Goal: Information Seeking & Learning: Learn about a topic

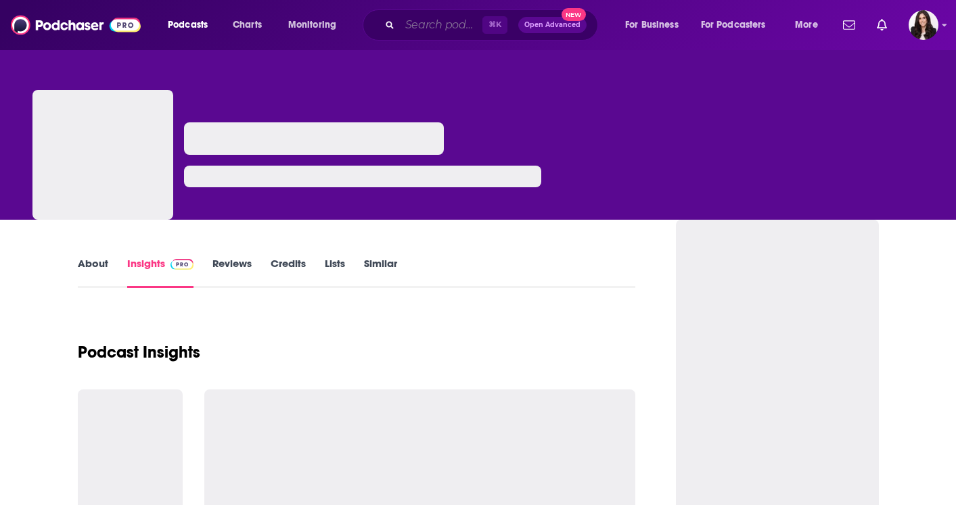
click at [415, 19] on input "Search podcasts, credits, & more..." at bounding box center [441, 25] width 83 height 22
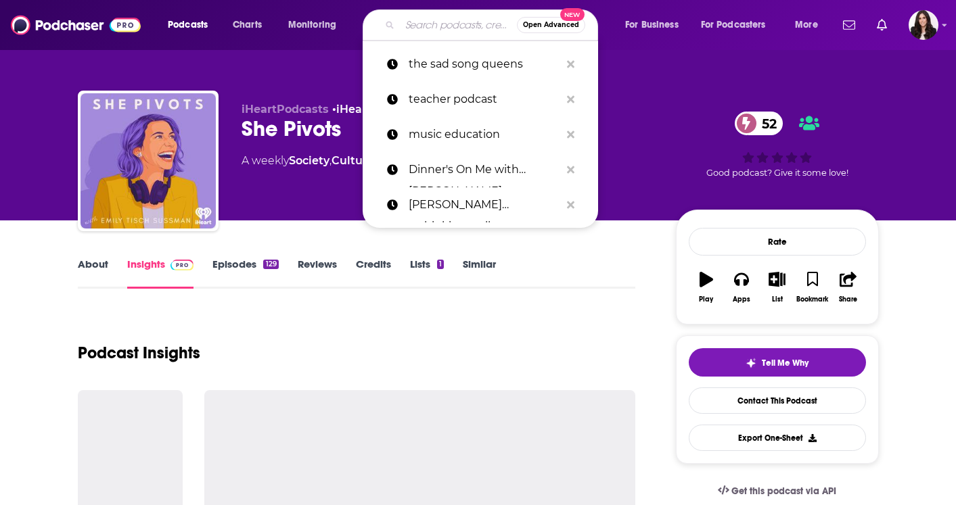
paste input "Edutainment Learning"
type input "Edutainment Learning"
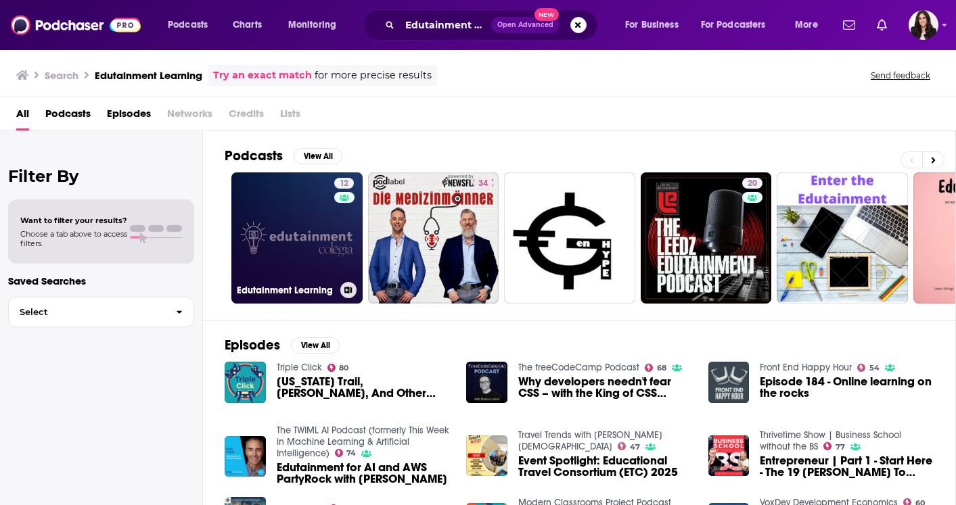
click at [309, 205] on link "12 Edutainment Learning" at bounding box center [296, 238] width 131 height 131
